Goal: Answer question/provide support: Share knowledge or assist other users

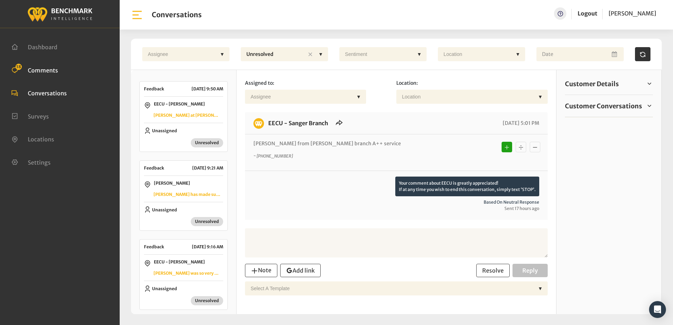
click at [40, 66] on li "Comments 18" at bounding box center [59, 70] width 97 height 9
click at [36, 71] on span "Comments" at bounding box center [43, 70] width 30 height 7
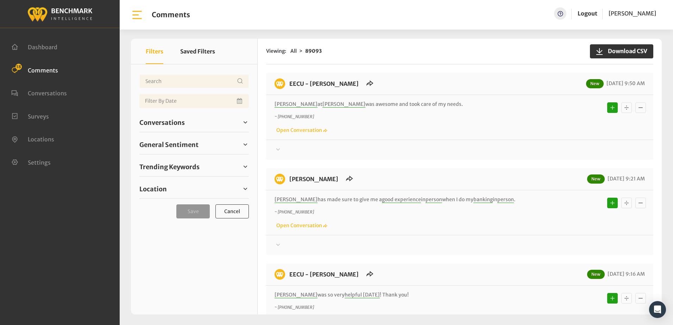
click at [485, 130] on div "~ [PHONE_NUMBER] Open Conversation" at bounding box center [460, 124] width 371 height 20
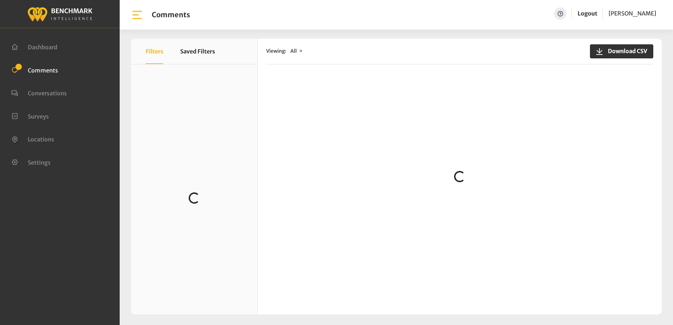
scroll to position [1057, 0]
